Goal: Information Seeking & Learning: Compare options

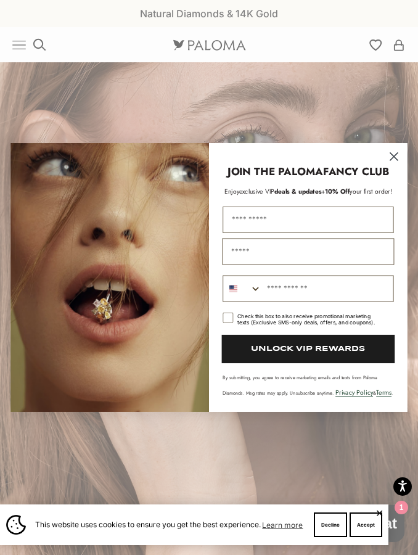
click at [396, 157] on icon "Close dialog" at bounding box center [394, 156] width 7 height 7
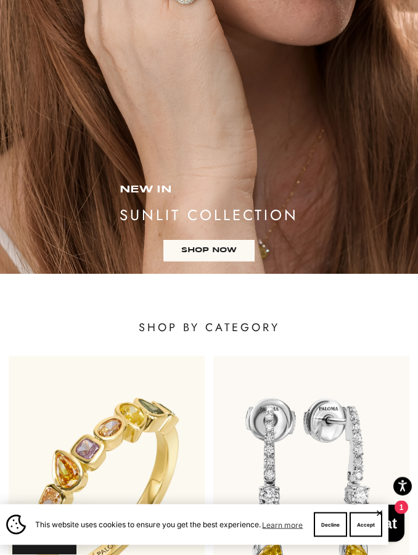
scroll to position [494, 0]
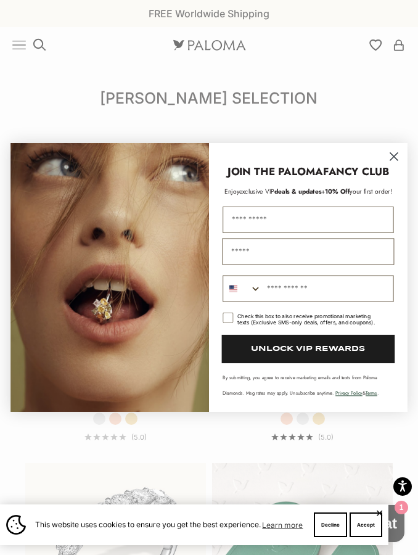
click at [396, 152] on circle "Close dialog" at bounding box center [395, 157] width 18 height 18
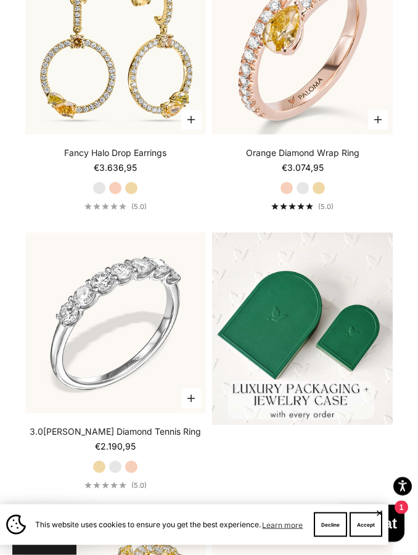
scroll to position [243, 0]
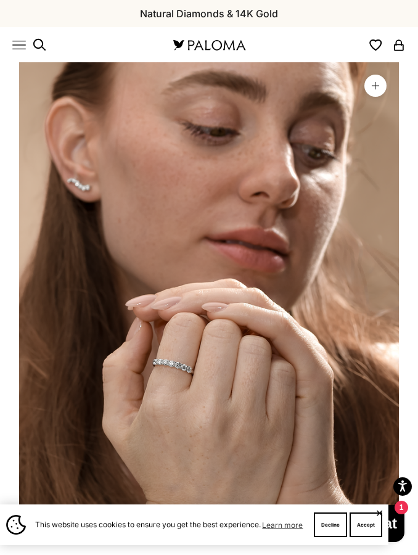
scroll to position [0, 31]
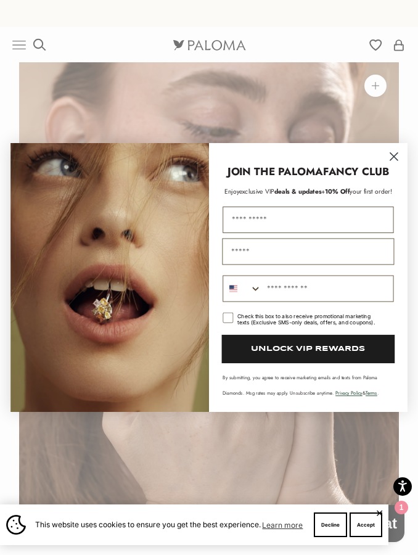
click at [397, 159] on icon "Close dialog" at bounding box center [394, 156] width 7 height 7
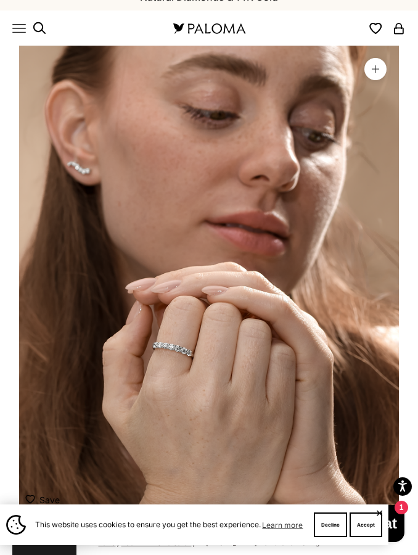
scroll to position [0, 0]
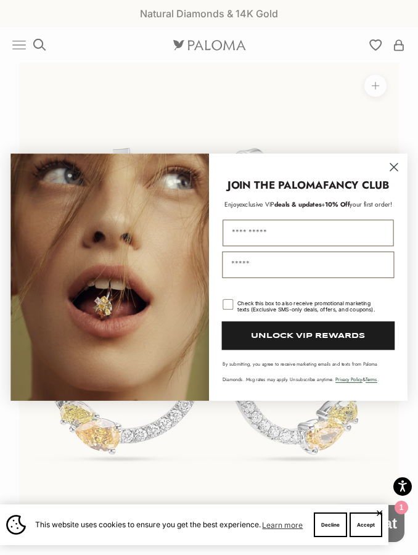
scroll to position [0, 31]
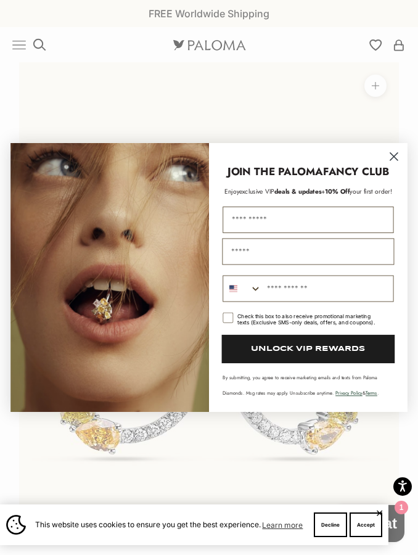
click at [393, 159] on circle "Close dialog" at bounding box center [395, 157] width 18 height 18
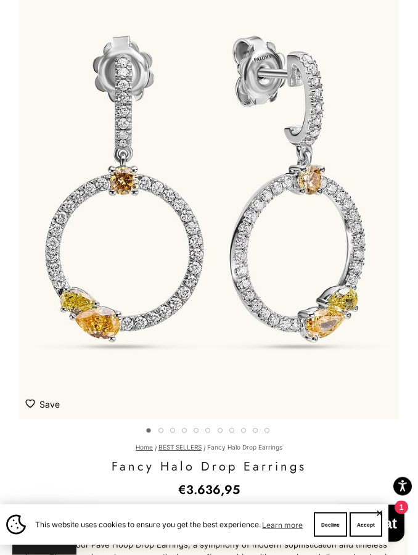
scroll to position [112, 0]
